Goal: Information Seeking & Learning: Learn about a topic

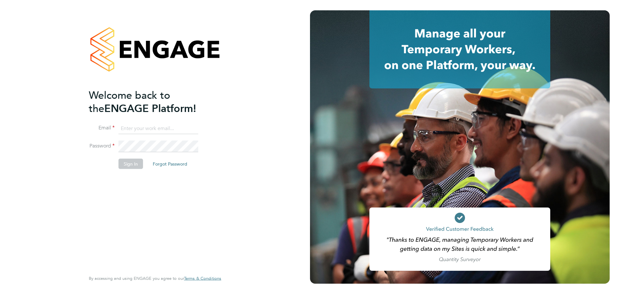
type input "sophia@xede.co.uk"
click at [129, 164] on button "Sign In" at bounding box center [131, 164] width 25 height 10
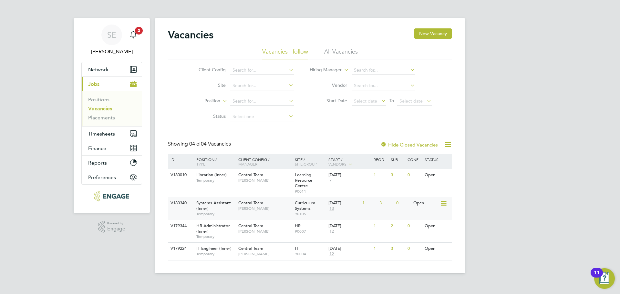
click at [280, 204] on div "Central Team Kirsty Hanmore" at bounding box center [265, 205] width 57 height 17
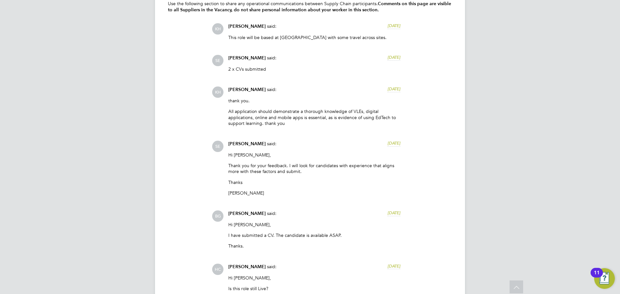
scroll to position [1260, 0]
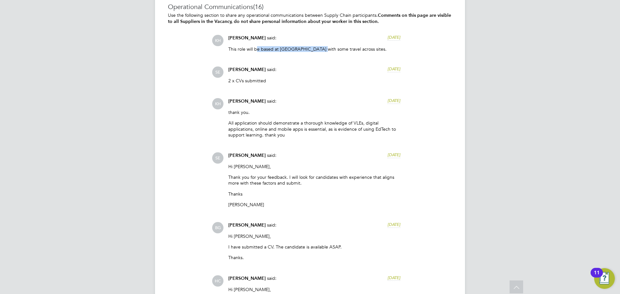
drag, startPoint x: 257, startPoint y: 46, endPoint x: 320, endPoint y: 49, distance: 63.7
click at [320, 49] on p "This role will be based at [GEOGRAPHIC_DATA] with some travel across sites." at bounding box center [314, 49] width 172 height 6
click at [323, 80] on p "2 x CVs submitted" at bounding box center [314, 81] width 172 height 6
drag, startPoint x: 277, startPoint y: 49, endPoint x: 302, endPoint y: 49, distance: 24.9
click at [302, 49] on p "This role will be based at [GEOGRAPHIC_DATA] with some travel across sites." at bounding box center [314, 49] width 172 height 6
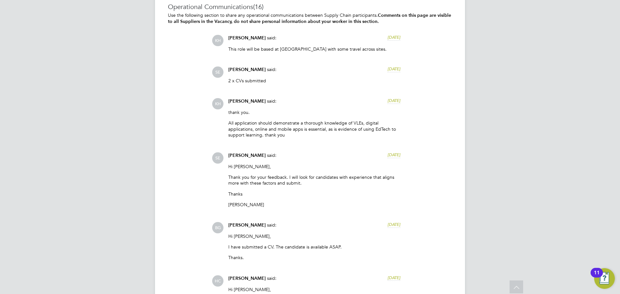
click at [321, 76] on div "[PERSON_NAME] said: [DATE]" at bounding box center [314, 72] width 172 height 11
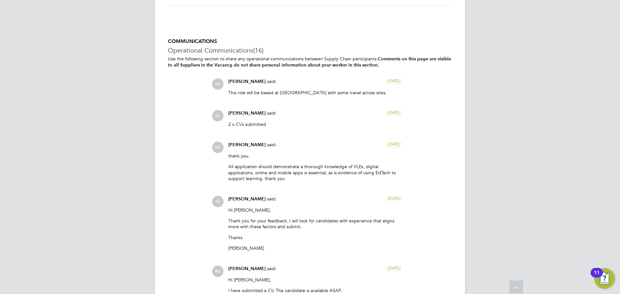
scroll to position [1228, 0]
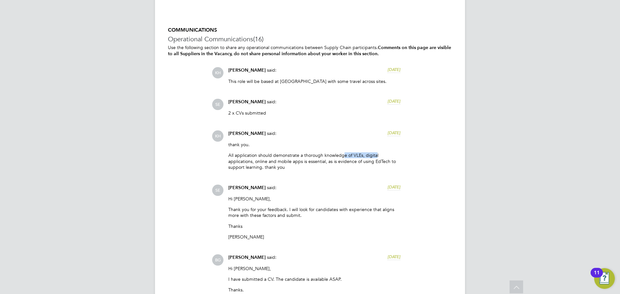
drag, startPoint x: 344, startPoint y: 157, endPoint x: 376, endPoint y: 154, distance: 31.5
click at [376, 154] on p "All application should demonstrate a thorough knowledge of VLEs, digital applic…" at bounding box center [314, 162] width 172 height 18
click at [311, 174] on div "thank you. All application should demonstrate a thorough knowledge of VLEs, dig…" at bounding box center [314, 158] width 172 height 33
drag, startPoint x: 345, startPoint y: 154, endPoint x: 365, endPoint y: 153, distance: 20.4
click at [365, 153] on p "All application should demonstrate a thorough knowledge of VLEs, digital applic…" at bounding box center [314, 162] width 172 height 18
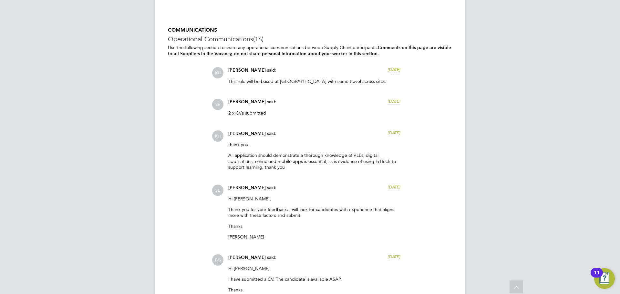
click at [349, 172] on div "thank you. All application should demonstrate a thorough knowledge of VLEs, dig…" at bounding box center [314, 158] width 172 height 33
drag, startPoint x: 350, startPoint y: 155, endPoint x: 366, endPoint y: 154, distance: 15.8
click at [366, 154] on p "All application should demonstrate a thorough knowledge of VLEs, digital applic…" at bounding box center [314, 162] width 172 height 18
click at [236, 153] on p "All application should demonstrate a thorough knowledge of VLEs, digital applic…" at bounding box center [314, 162] width 172 height 18
drag, startPoint x: 354, startPoint y: 154, endPoint x: 362, endPoint y: 155, distance: 8.7
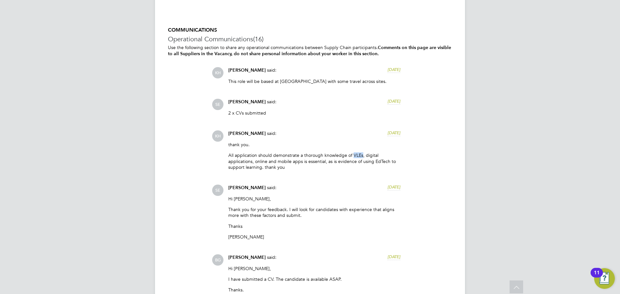
click at [362, 155] on p "All application should demonstrate a thorough knowledge of VLEs, digital applic…" at bounding box center [314, 162] width 172 height 18
click at [306, 166] on p "All application should demonstrate a thorough knowledge of VLEs, digital applic…" at bounding box center [314, 162] width 172 height 18
drag, startPoint x: 377, startPoint y: 159, endPoint x: 392, endPoint y: 160, distance: 15.2
click at [392, 160] on p "All application should demonstrate a thorough knowledge of VLEs, digital applic…" at bounding box center [314, 162] width 172 height 18
click at [372, 165] on p "All application should demonstrate a thorough knowledge of VLEs, digital applic…" at bounding box center [314, 162] width 172 height 18
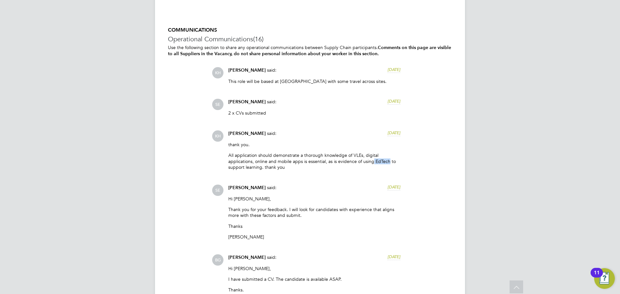
drag, startPoint x: 380, startPoint y: 160, endPoint x: 390, endPoint y: 160, distance: 10.0
click at [390, 160] on p "All application should demonstrate a thorough knowledge of VLEs, digital applic…" at bounding box center [314, 162] width 172 height 18
click at [281, 166] on p "All application should demonstrate a thorough knowledge of VLEs, digital applic…" at bounding box center [314, 162] width 172 height 18
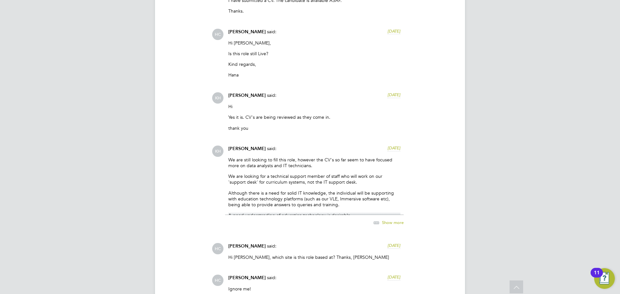
scroll to position [1519, 0]
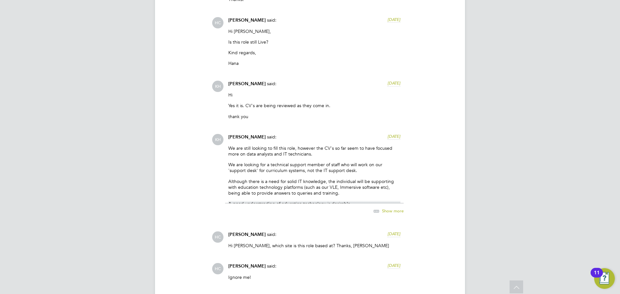
click at [383, 208] on span "Show more" at bounding box center [393, 210] width 22 height 5
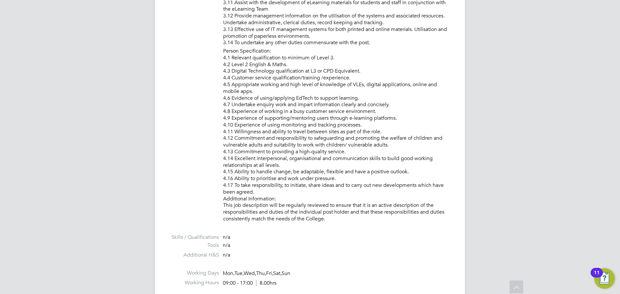
scroll to position [840, 0]
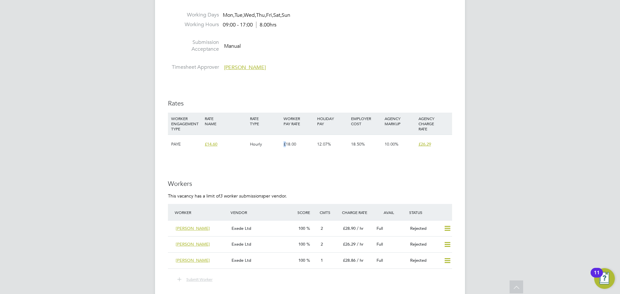
drag, startPoint x: 280, startPoint y: 146, endPoint x: 286, endPoint y: 146, distance: 5.8
click at [286, 146] on div "PAYE £14.60 Hourly £18.00 12.07% 18.50% 10.00% £26.29" at bounding box center [310, 144] width 284 height 19
click at [292, 144] on div "£18.00" at bounding box center [299, 144] width 34 height 19
click at [297, 143] on div "£18.00" at bounding box center [299, 144] width 34 height 19
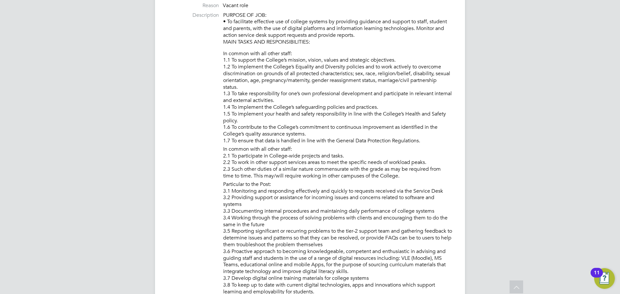
scroll to position [0, 0]
